Goal: Transaction & Acquisition: Purchase product/service

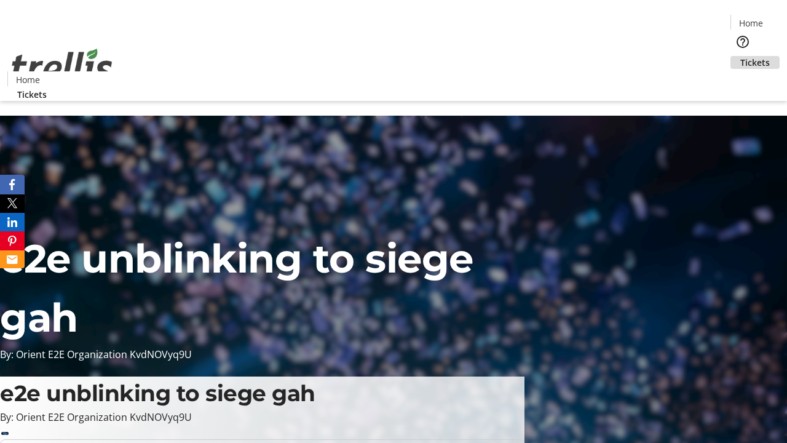
click at [740, 56] on span "Tickets" at bounding box center [755, 62] width 30 height 13
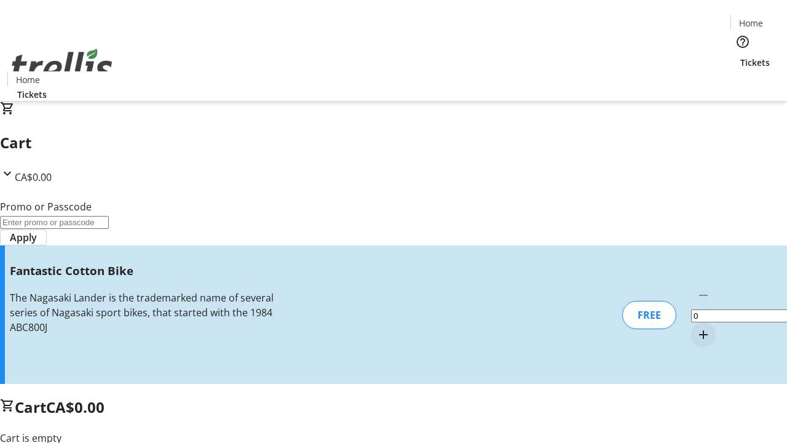
click at [696, 327] on mat-icon "Increment by one" at bounding box center [703, 334] width 15 height 15
type input "1"
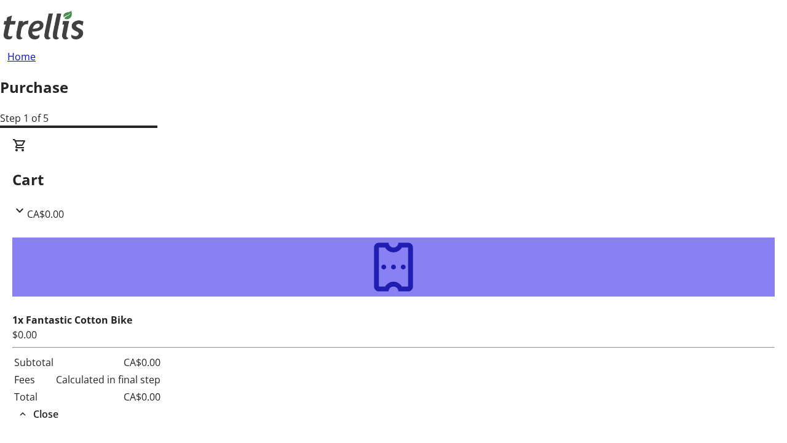
type input "[EMAIL_ADDRESS][DOMAIN_NAME]"
type input "Elmo"
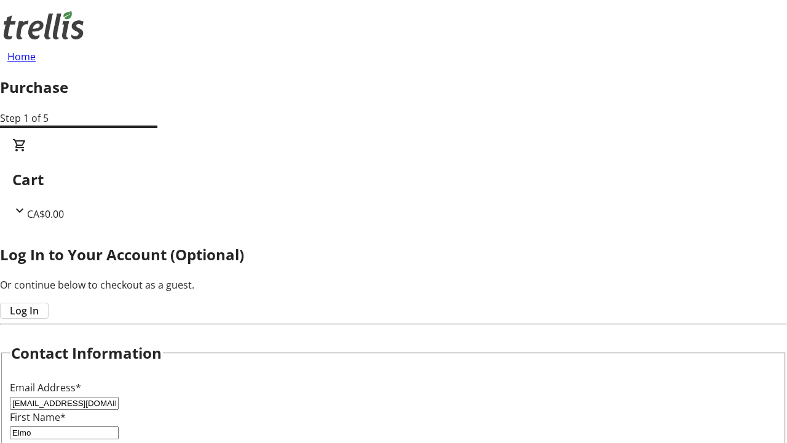
type input "[PERSON_NAME]"
